Goal: Consume media (video, audio): Consume media (video, audio)

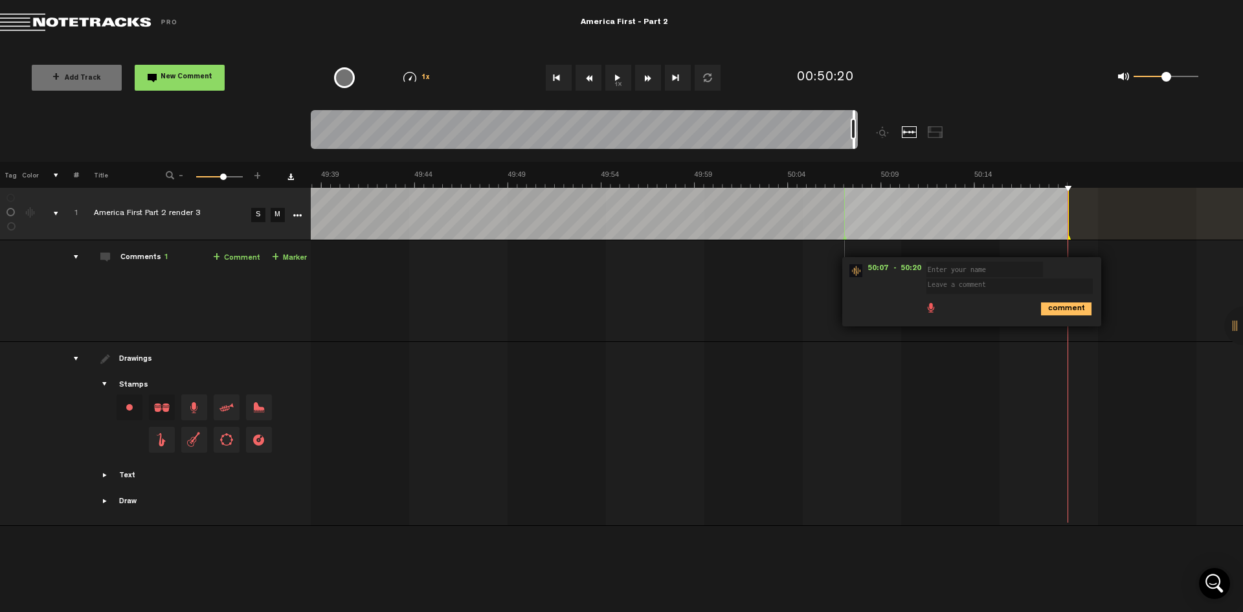
scroll to position [0, 55223]
click at [615, 76] on button "1x" at bounding box center [618, 78] width 26 height 26
click at [589, 82] on button "Rewind" at bounding box center [589, 78] width 26 height 26
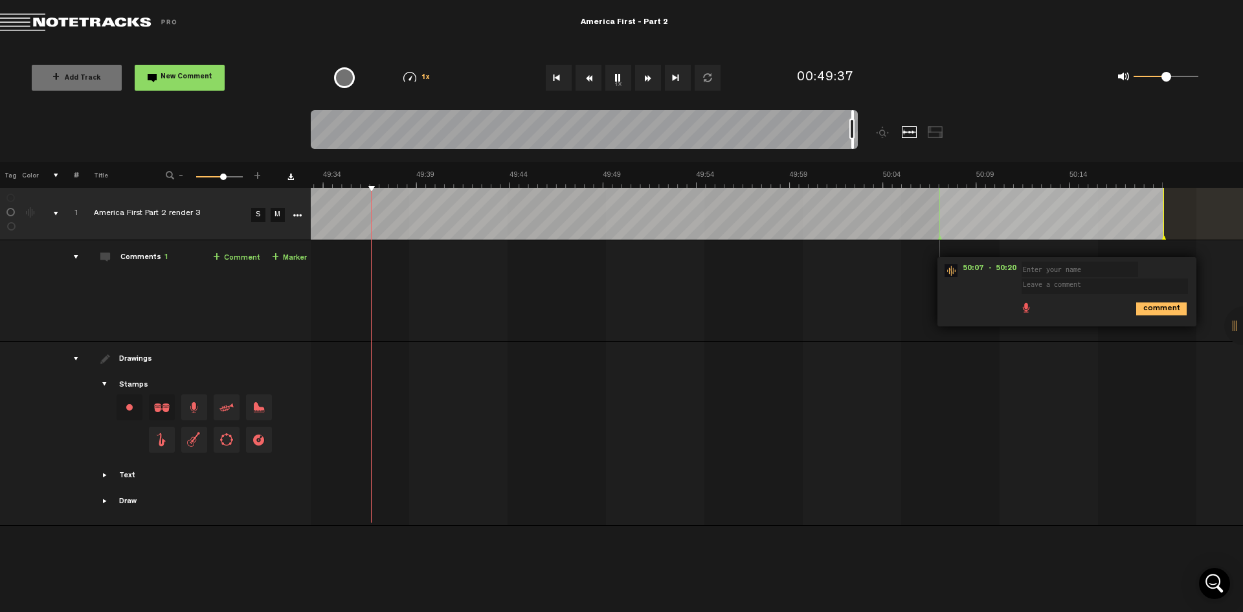
click at [589, 82] on button "Rewind" at bounding box center [589, 78] width 26 height 26
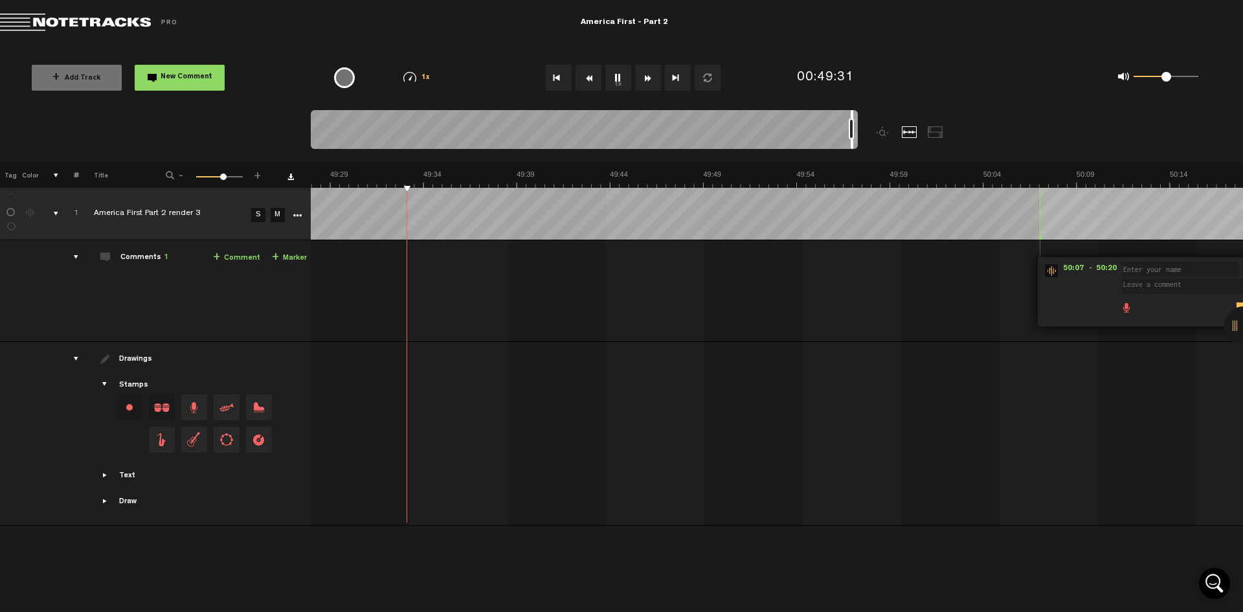
click at [589, 82] on button "Rewind" at bounding box center [589, 78] width 26 height 26
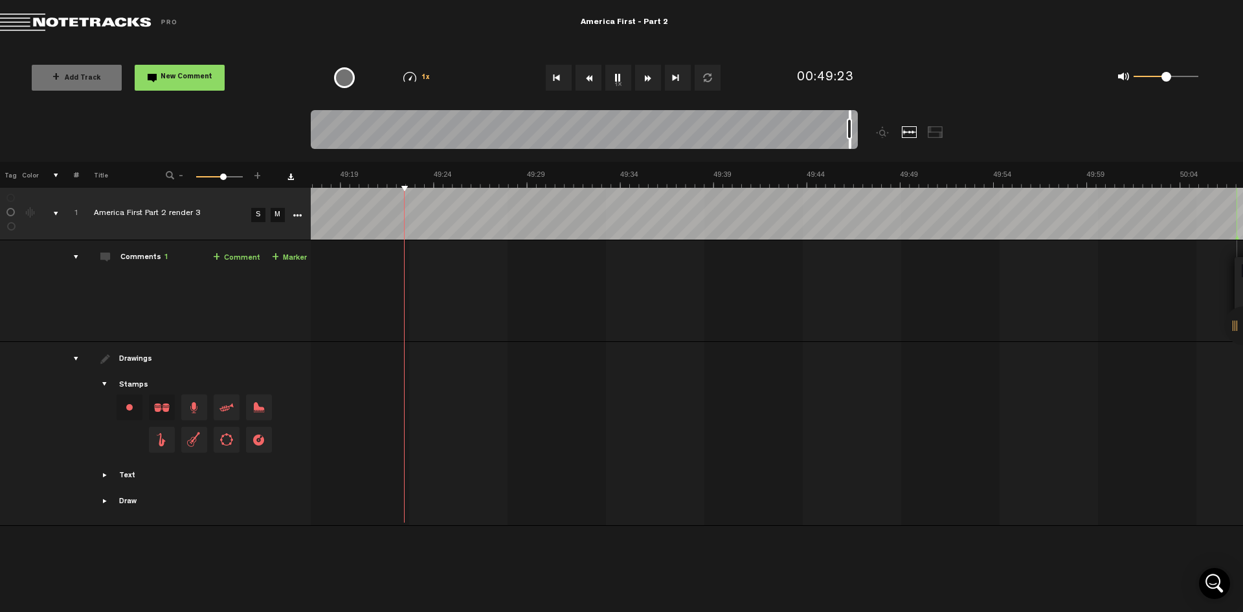
click at [589, 82] on button "Rewind" at bounding box center [589, 78] width 26 height 26
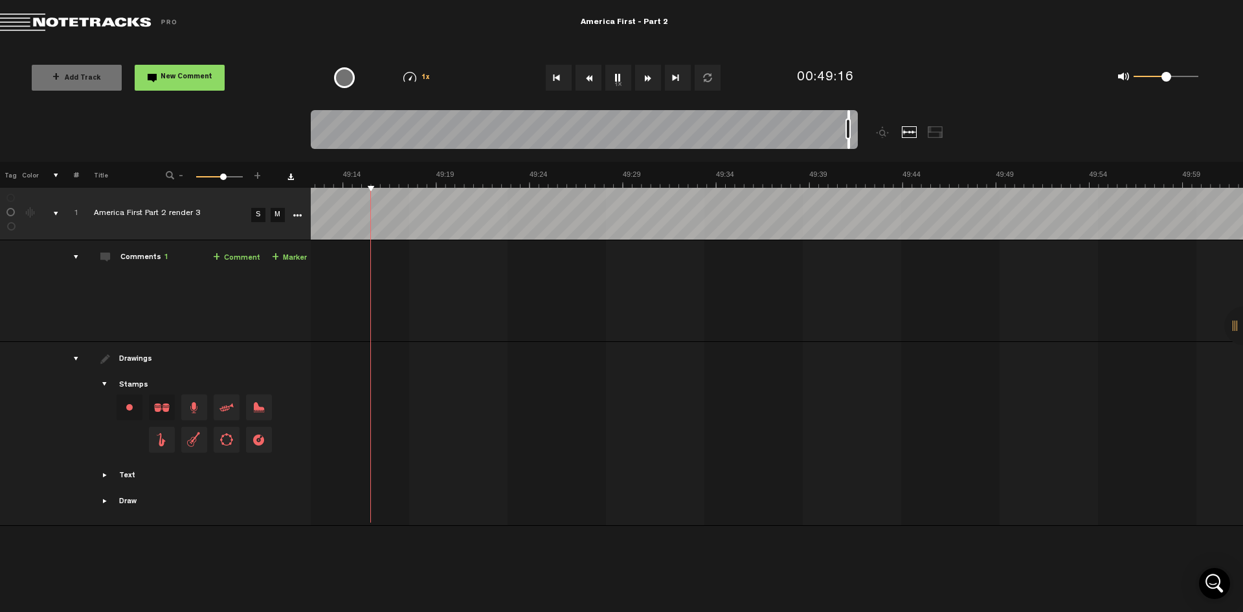
click at [589, 82] on button "Rewind" at bounding box center [589, 78] width 26 height 26
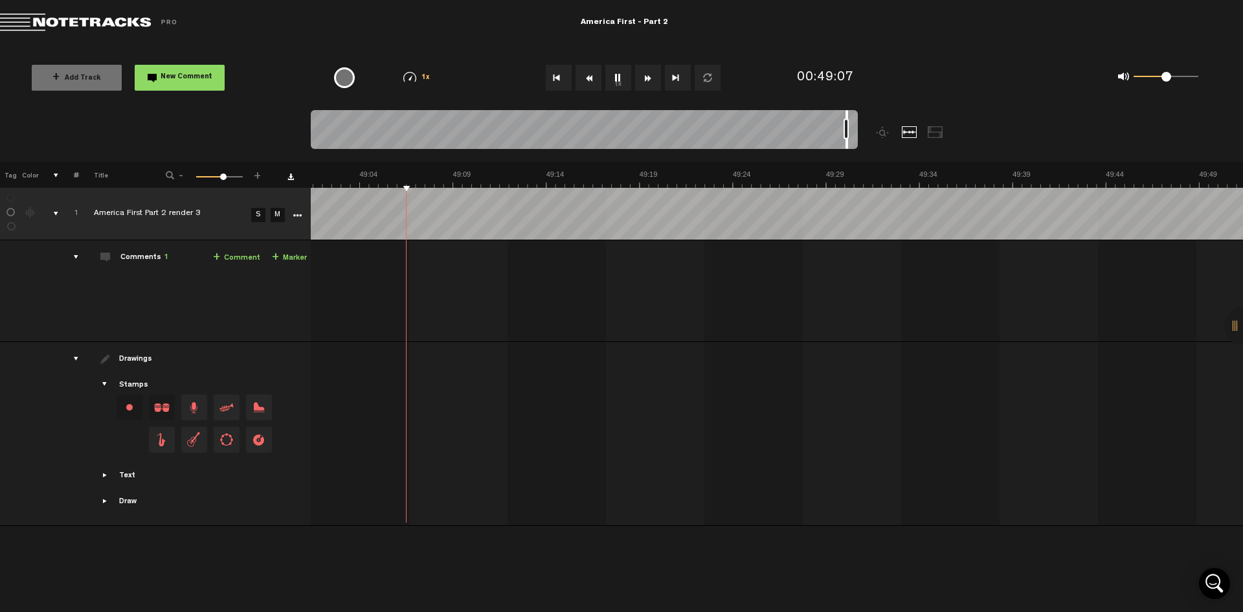
click at [589, 82] on button "Rewind" at bounding box center [589, 78] width 26 height 26
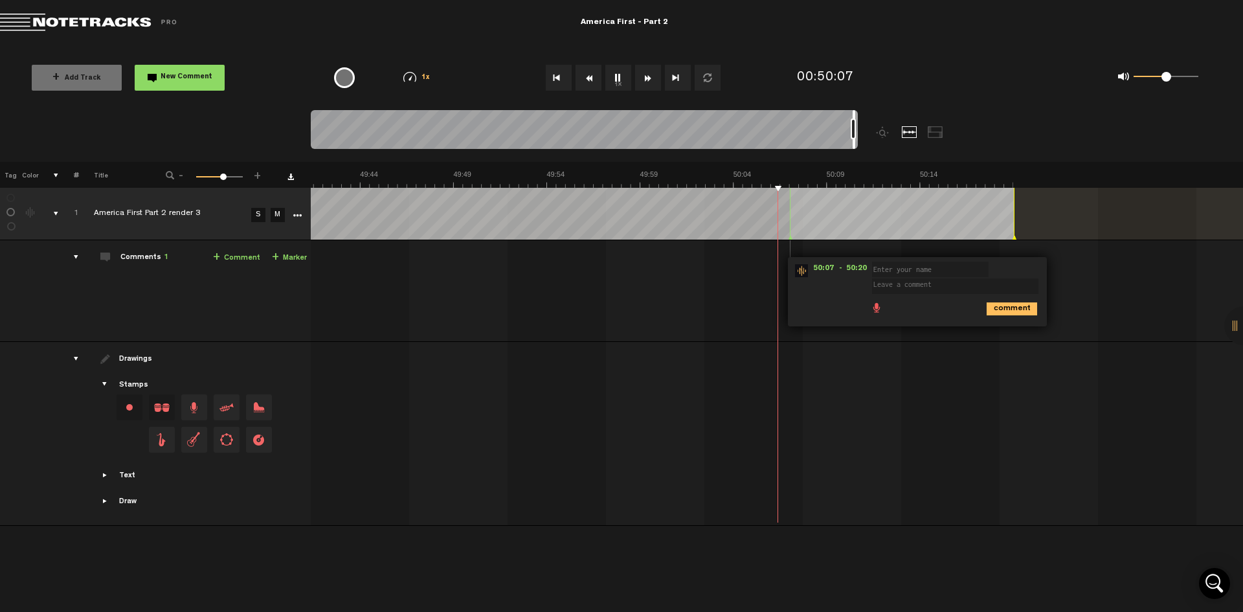
scroll to position [0, 55278]
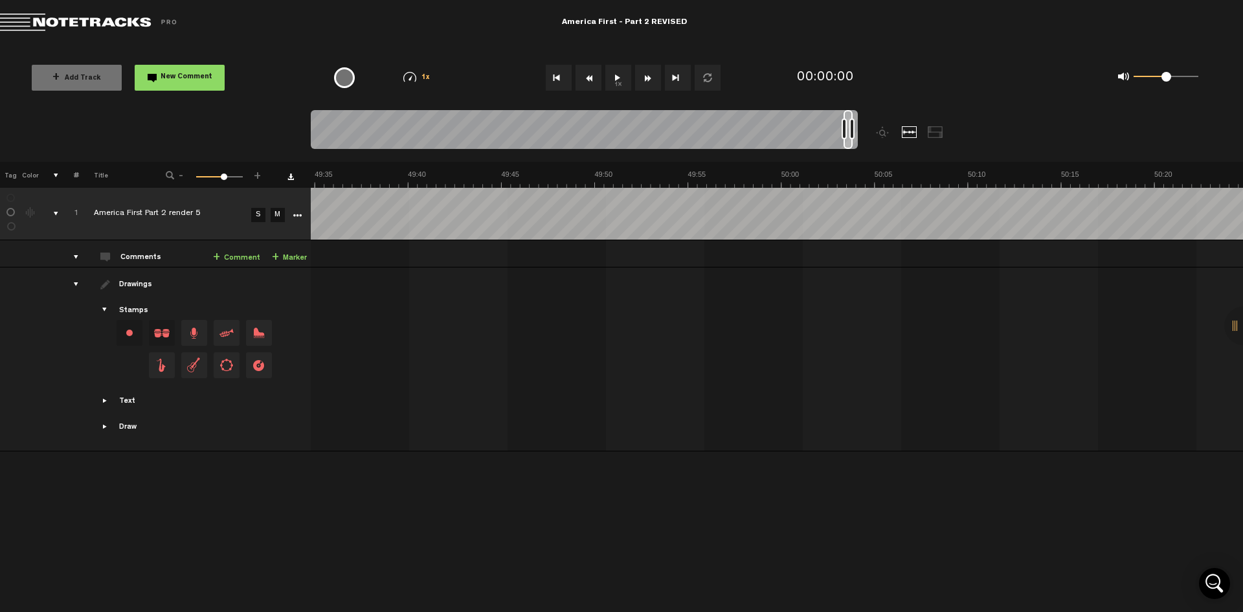
scroll to position [0, 55230]
drag, startPoint x: 319, startPoint y: 119, endPoint x: 849, endPoint y: 130, distance: 531.0
click at [849, 130] on div at bounding box center [584, 131] width 547 height 43
click at [614, 82] on button "1x" at bounding box center [618, 78] width 26 height 26
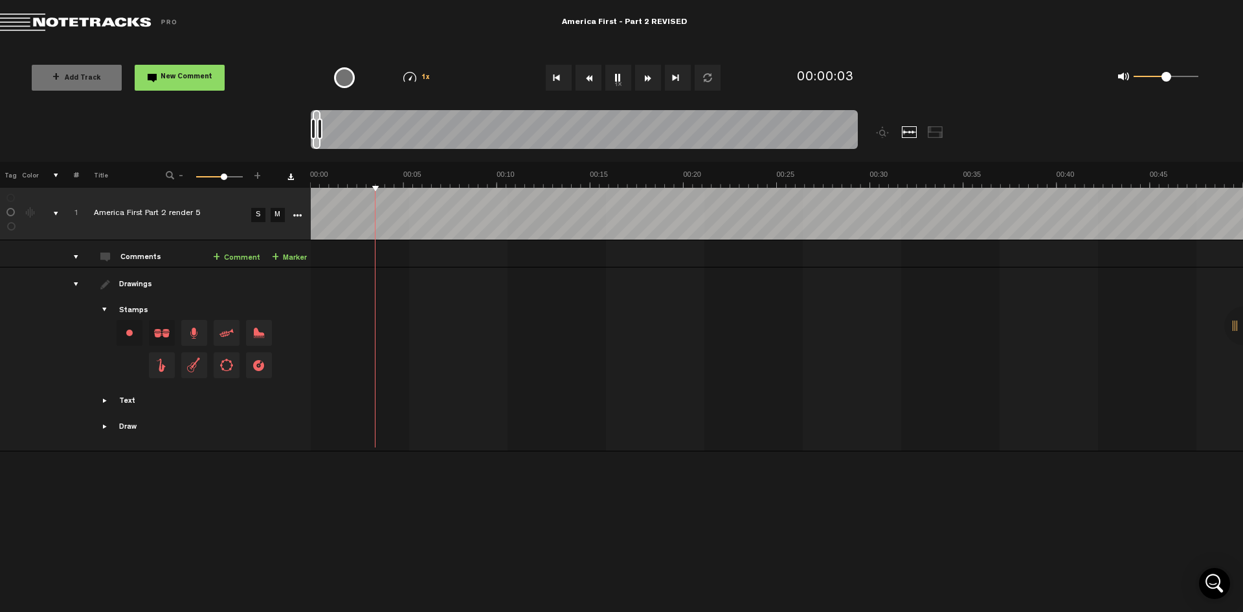
click at [621, 78] on button "1x" at bounding box center [618, 78] width 26 height 26
drag, startPoint x: 316, startPoint y: 114, endPoint x: 849, endPoint y: 131, distance: 533.1
click at [849, 131] on div at bounding box center [584, 131] width 547 height 43
click at [615, 85] on button "1x" at bounding box center [618, 78] width 26 height 26
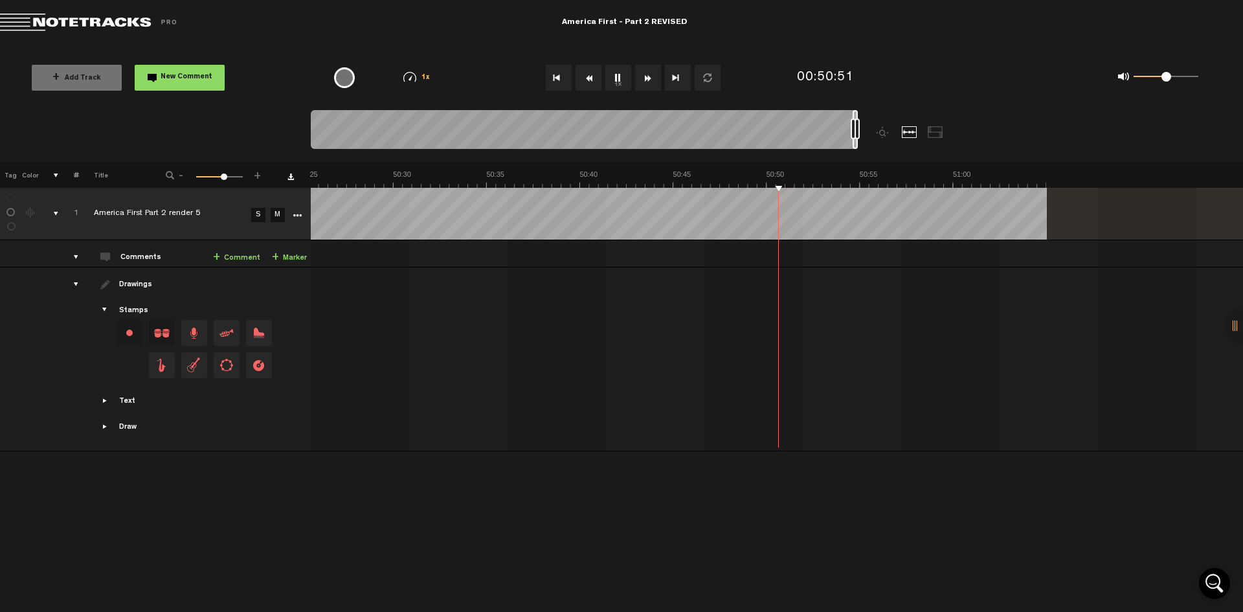
scroll to position [0, 56178]
click at [965, 63] on div "0 1 0.5" at bounding box center [1081, 78] width 284 height 38
